Goal: Task Accomplishment & Management: Use online tool/utility

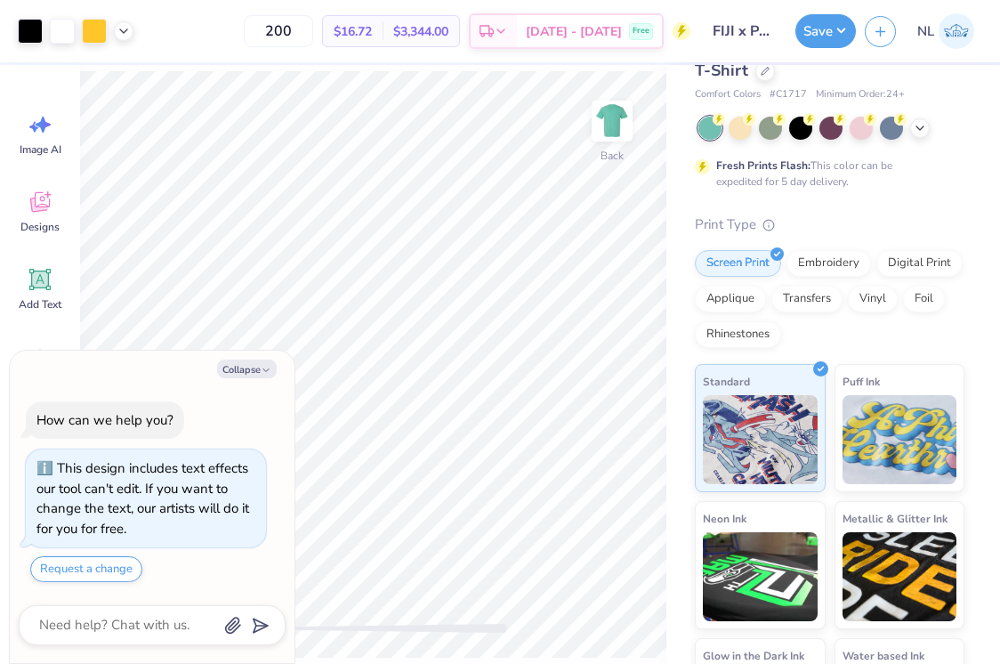
scroll to position [85, 0]
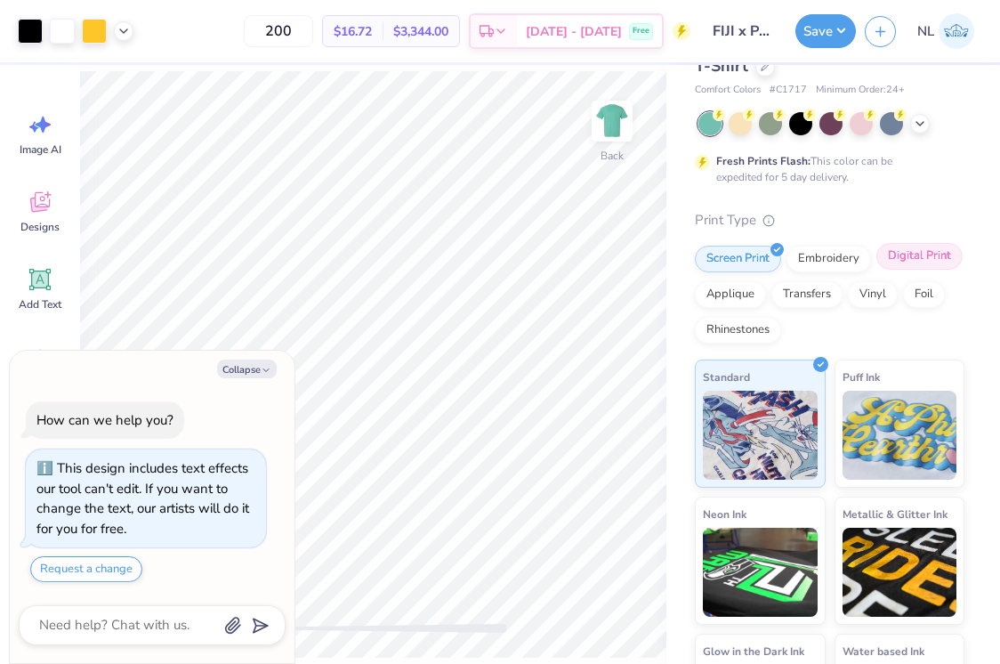
click at [925, 265] on div "Digital Print" at bounding box center [920, 256] width 86 height 27
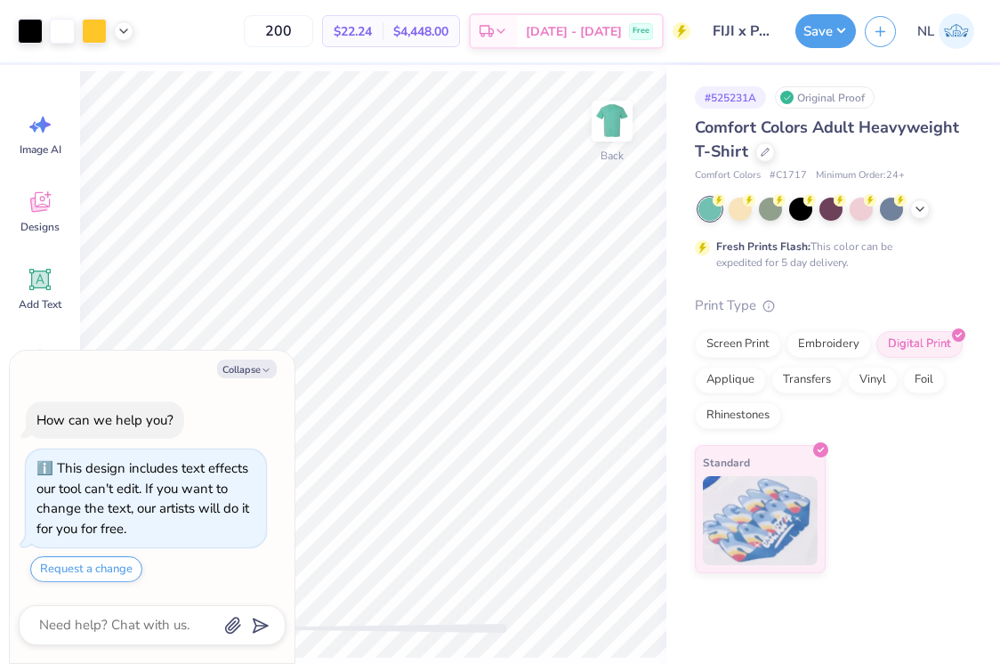
click at [812, 56] on div "Save NL" at bounding box center [898, 31] width 205 height 62
click at [815, 42] on button "Save" at bounding box center [826, 29] width 61 height 34
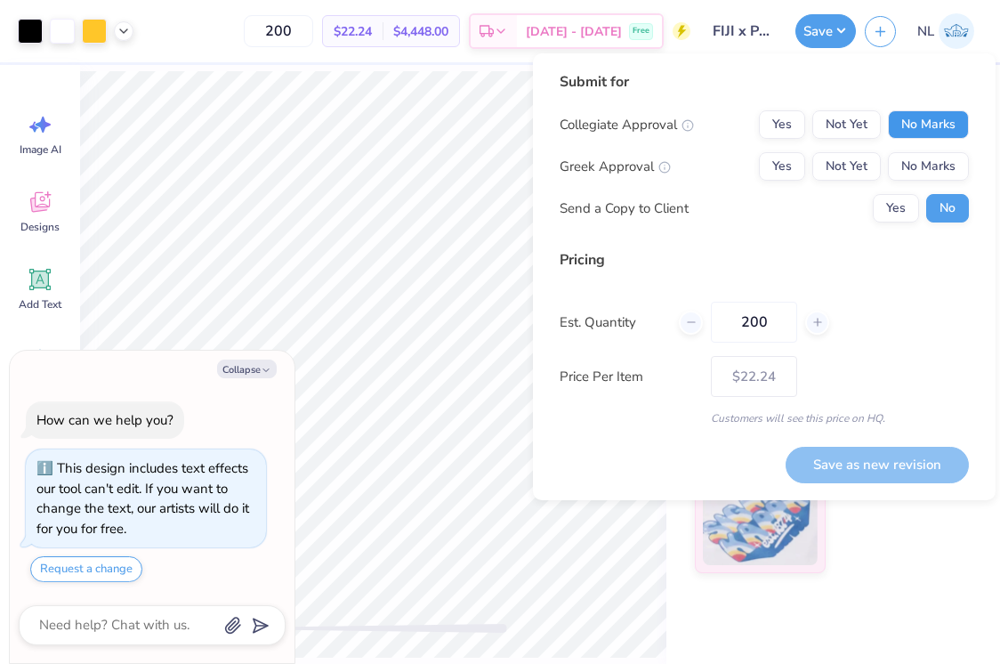
click at [926, 123] on button "No Marks" at bounding box center [928, 124] width 81 height 28
click at [789, 158] on button "Yes" at bounding box center [782, 166] width 46 height 28
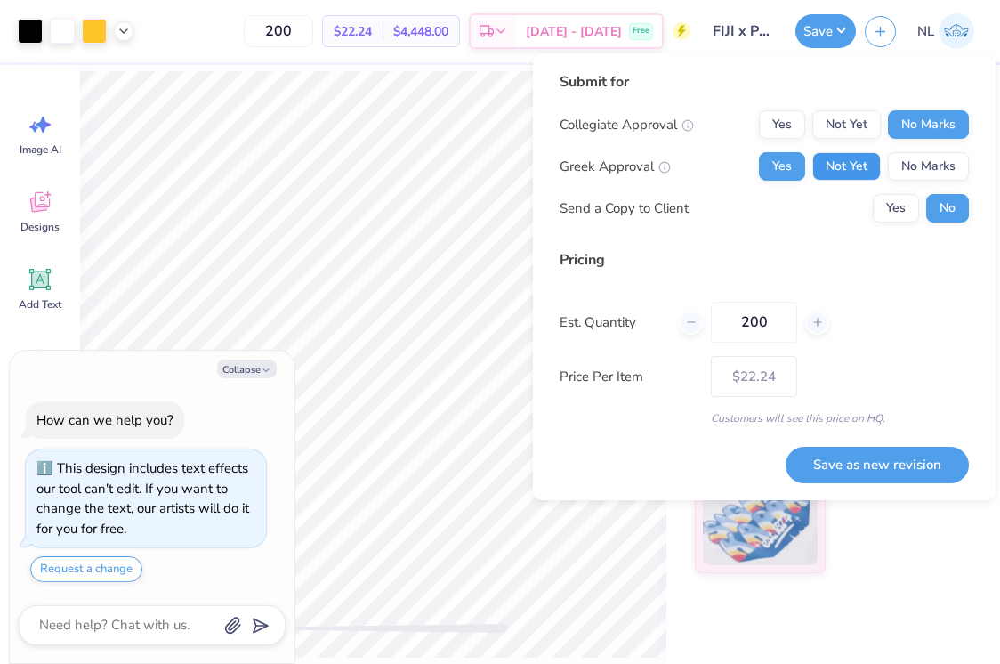
click at [853, 174] on button "Not Yet" at bounding box center [847, 166] width 69 height 28
type textarea "x"
click at [778, 324] on input "200" at bounding box center [754, 322] width 86 height 41
type input "2"
type textarea "x"
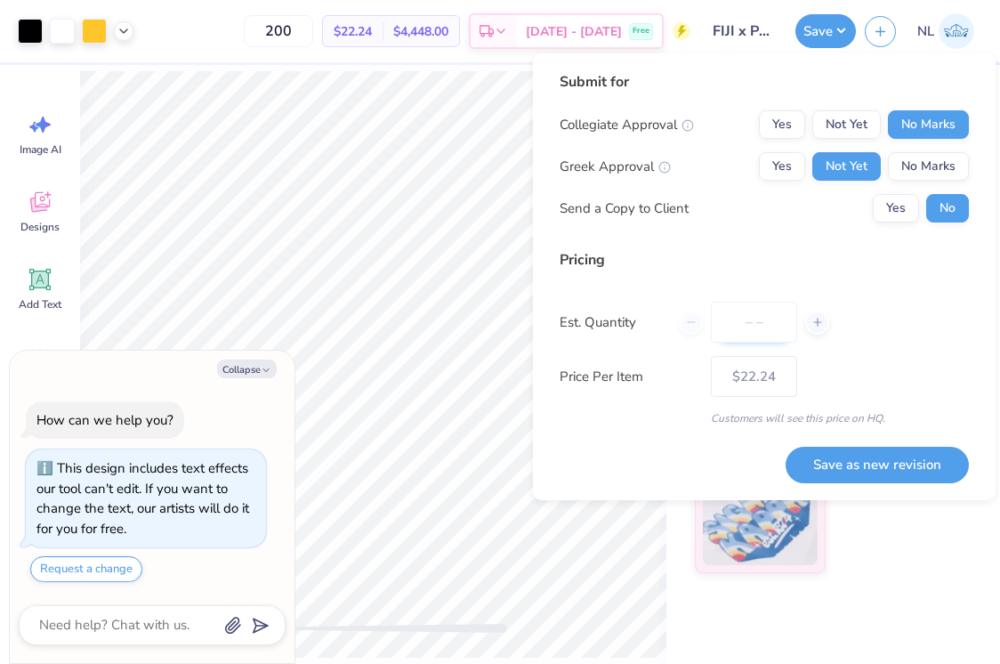
type input "0"
type textarea "x"
type input "060"
type textarea "x"
type input "60"
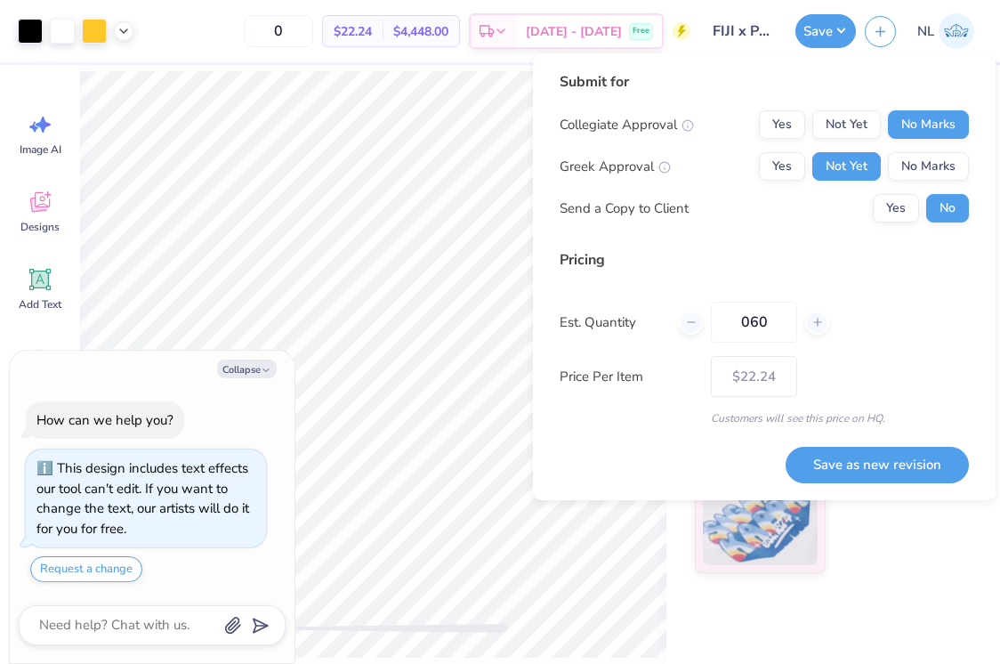
type textarea "x"
type input "– –"
type textarea "x"
type input "$23.97"
type input "0"
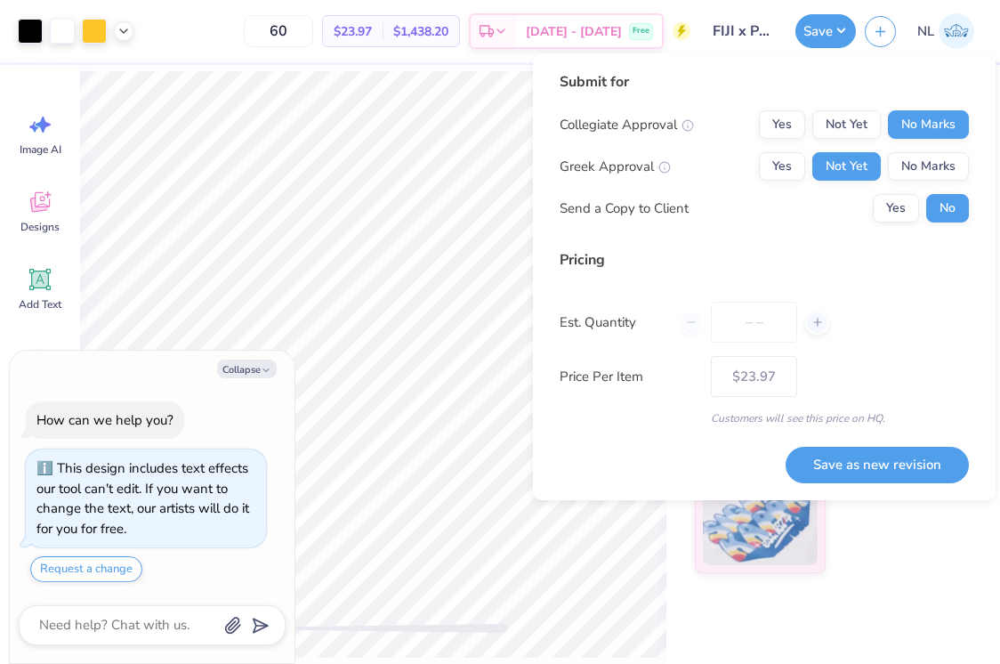
type textarea "x"
type input "0"
type textarea "x"
type input "060"
type textarea "x"
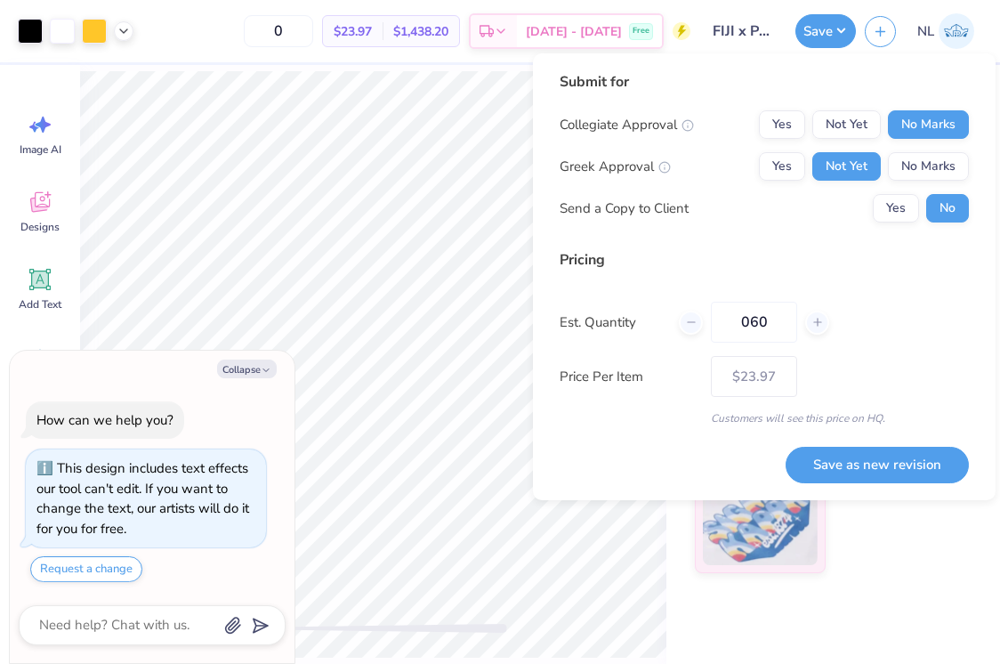
type input "60"
type textarea "x"
type input "– –"
type textarea "x"
type input "$23.97"
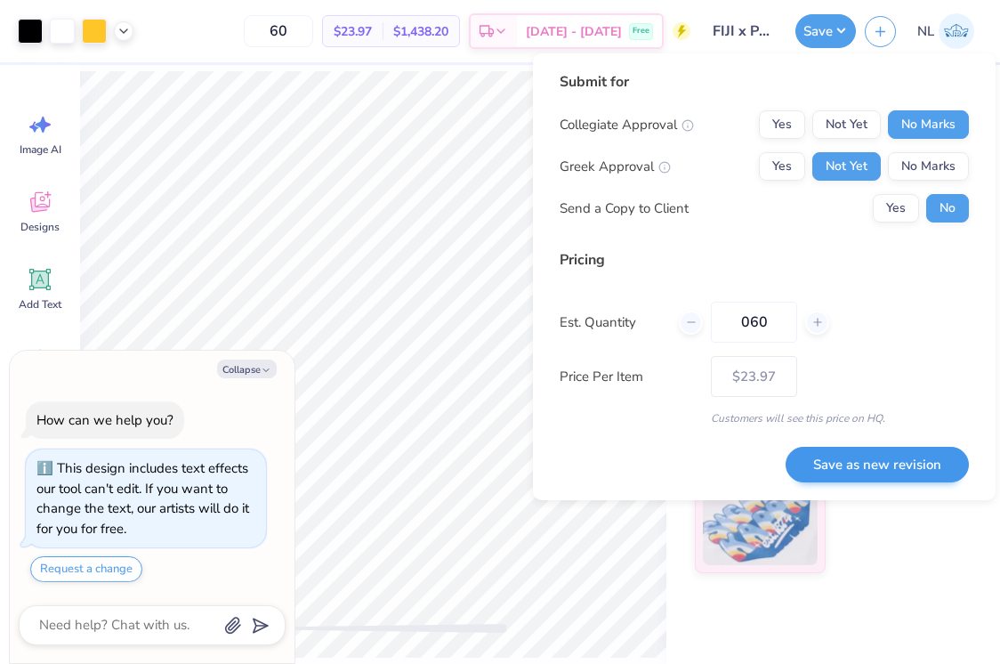
type input "060"
click at [815, 447] on button "Save as new revision" at bounding box center [877, 465] width 183 height 36
type textarea "x"
type input "– –"
type textarea "x"
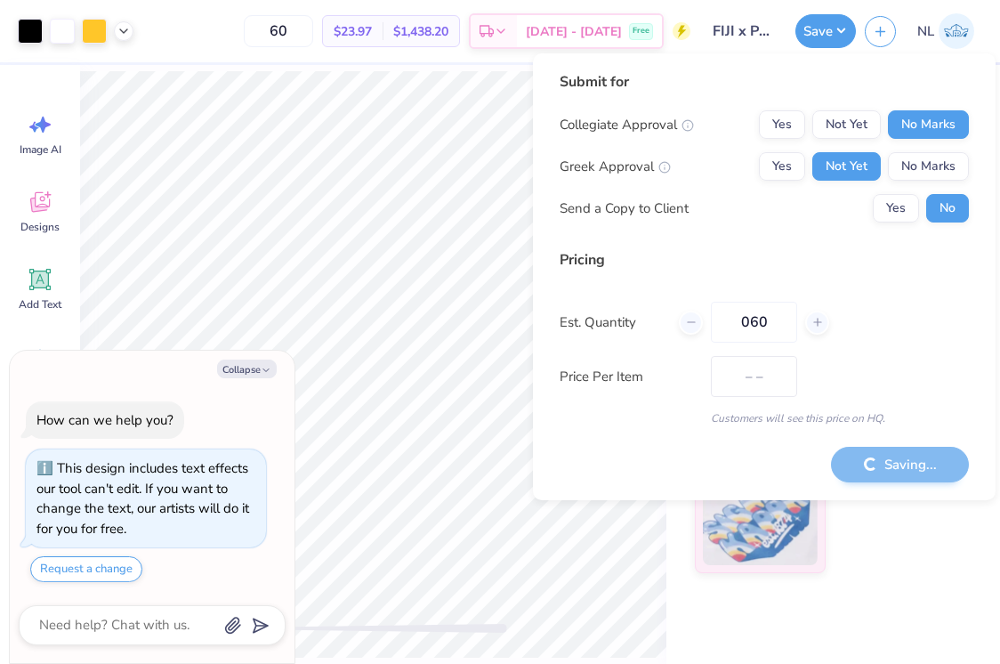
type input "$23.97"
type textarea "x"
